Goal: Task Accomplishment & Management: Use online tool/utility

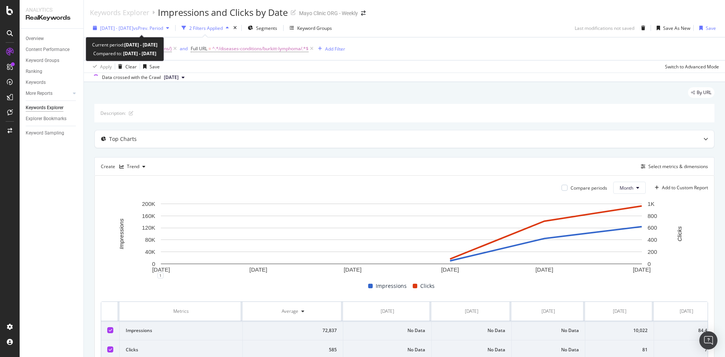
click at [154, 27] on span "vs Prev. Period" at bounding box center [148, 28] width 30 height 6
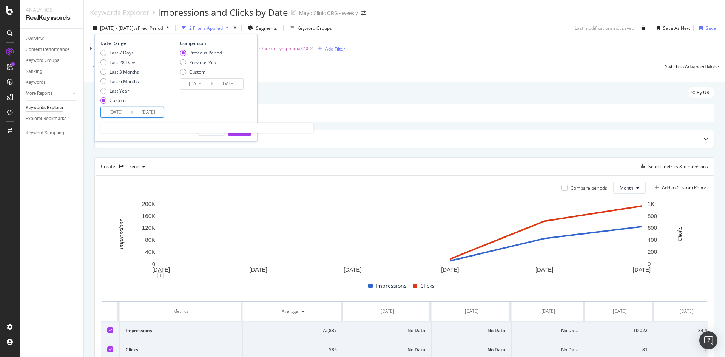
click at [149, 108] on input "[DATE]" at bounding box center [148, 112] width 30 height 11
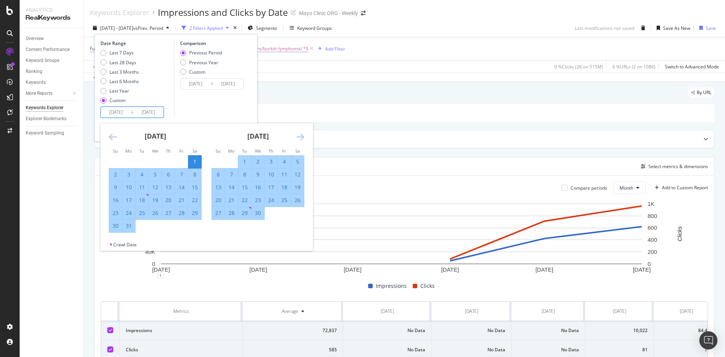
click at [299, 136] on icon "Move forward to switch to the next month." at bounding box center [301, 136] width 8 height 9
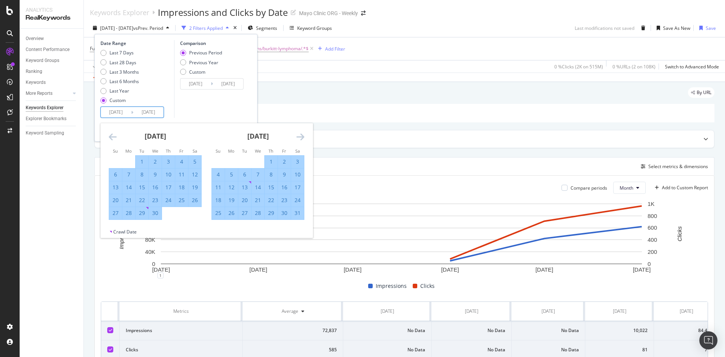
click at [299, 136] on icon "Move forward to switch to the next month." at bounding box center [301, 136] width 8 height 9
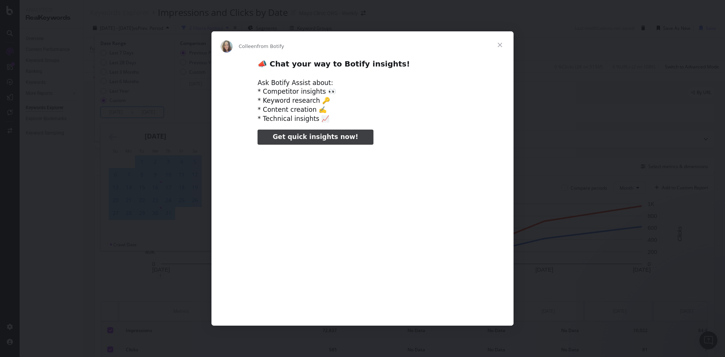
click at [498, 43] on span "Close" at bounding box center [500, 44] width 27 height 27
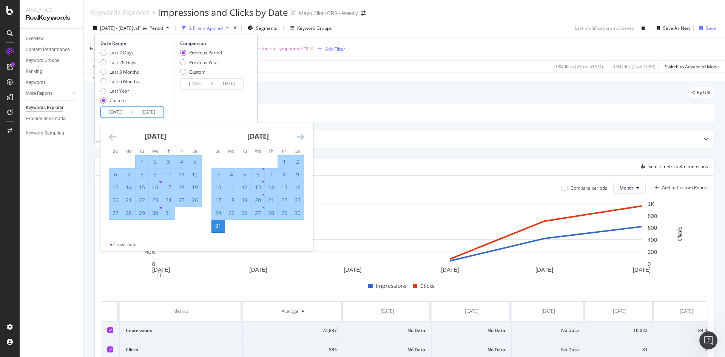
click at [302, 137] on icon "Move forward to switch to the next month." at bounding box center [301, 136] width 8 height 9
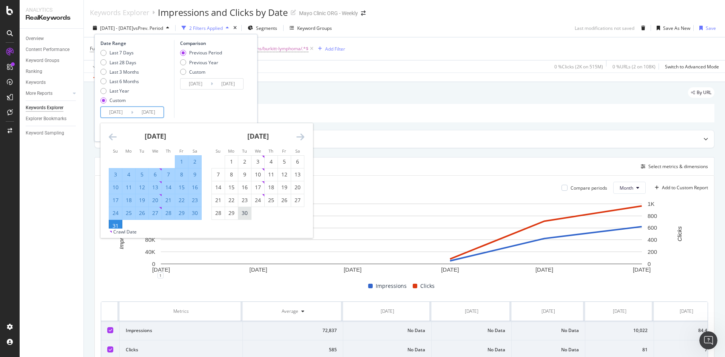
click at [249, 213] on div "30" at bounding box center [244, 213] width 13 height 8
type input "[DATE]"
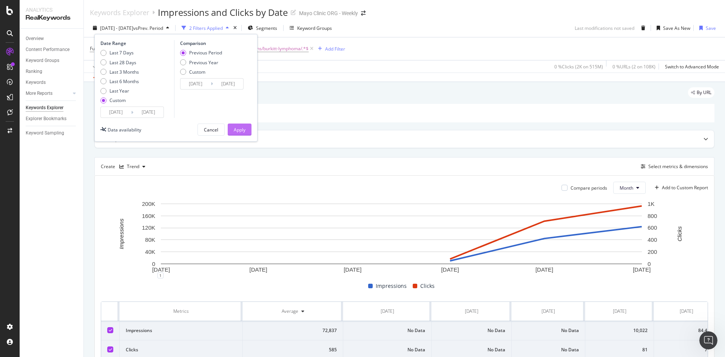
click at [242, 130] on div "Apply" at bounding box center [240, 130] width 12 height 6
